Goal: Task Accomplishment & Management: Manage account settings

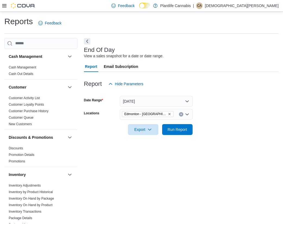
scroll to position [259, 0]
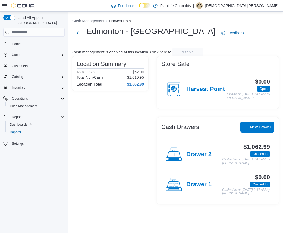
click at [199, 188] on h4 "Drawer 1" at bounding box center [198, 184] width 25 height 7
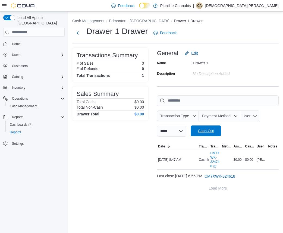
click at [214, 131] on span "Cash Out" at bounding box center [206, 130] width 16 height 5
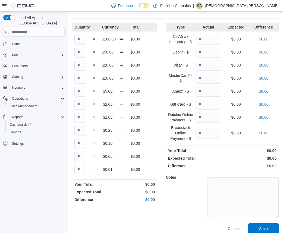
scroll to position [36, 0]
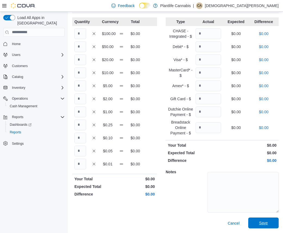
click at [269, 221] on span "Save" at bounding box center [264, 223] width 24 height 11
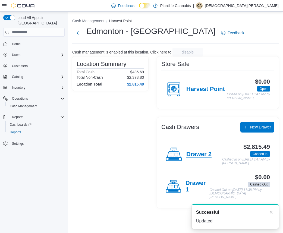
click at [188, 158] on h4 "Drawer 2" at bounding box center [198, 154] width 25 height 7
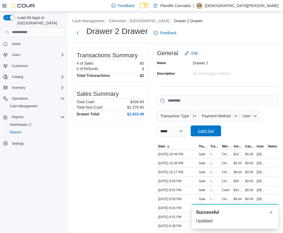
click at [207, 131] on span "Cash Out" at bounding box center [206, 130] width 16 height 5
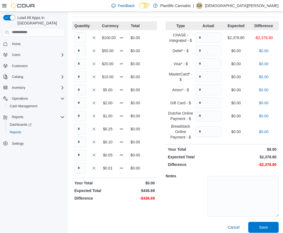
scroll to position [36, 0]
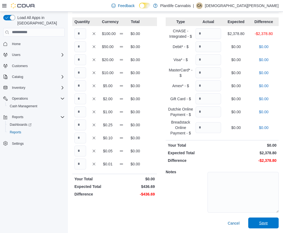
click at [270, 223] on span "Save" at bounding box center [264, 223] width 24 height 11
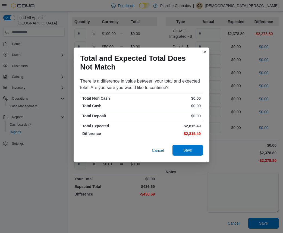
click at [189, 153] on span "Save" at bounding box center [187, 150] width 9 height 5
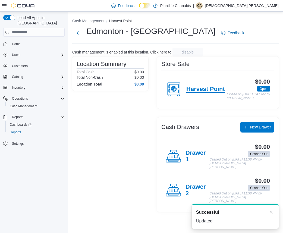
click at [198, 92] on h4 "Harvest Point" at bounding box center [205, 89] width 39 height 7
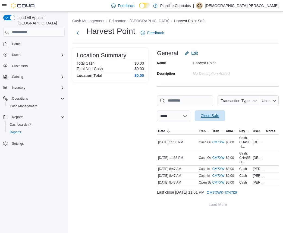
click at [216, 112] on span "Close Safe" at bounding box center [210, 115] width 24 height 11
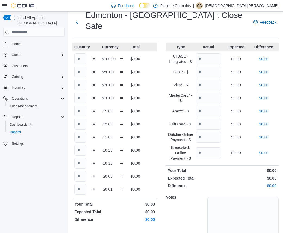
scroll to position [36, 0]
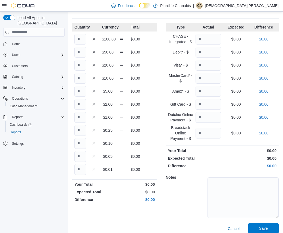
click at [261, 226] on span "Save" at bounding box center [263, 228] width 9 height 5
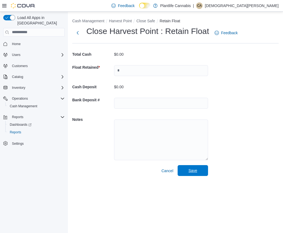
click at [204, 170] on span "Save" at bounding box center [193, 170] width 24 height 11
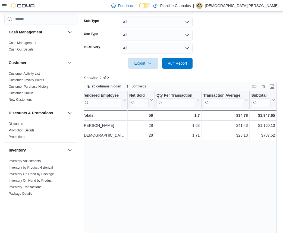
scroll to position [140, 0]
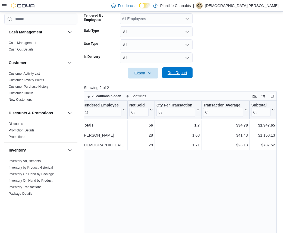
click at [185, 76] on span "Run Report" at bounding box center [177, 72] width 24 height 11
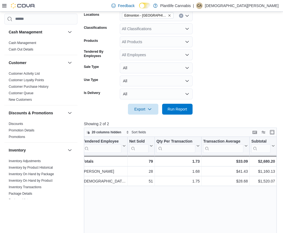
scroll to position [102, 0]
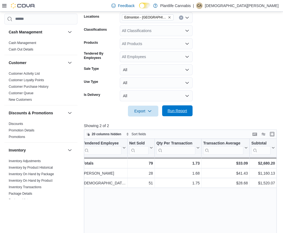
click at [178, 111] on span "Run Report" at bounding box center [178, 110] width 20 height 5
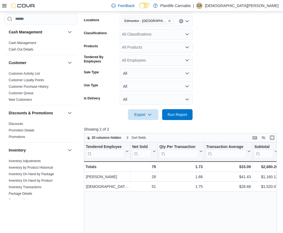
scroll to position [99, 0]
click at [187, 36] on icon "Open list of options" at bounding box center [187, 34] width 4 height 4
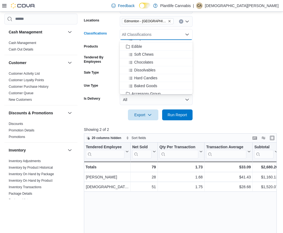
scroll to position [38, 0]
click at [154, 84] on span "Accessory Group" at bounding box center [146, 84] width 29 height 5
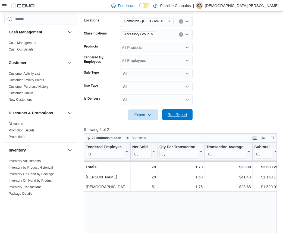
click at [177, 116] on span "Run Report" at bounding box center [178, 114] width 20 height 5
